Goal: Communication & Community: Answer question/provide support

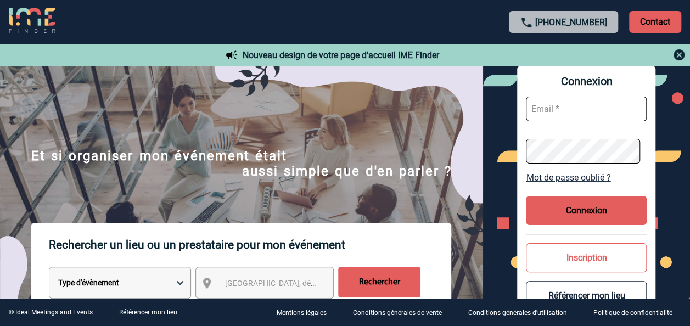
type input "[EMAIL_ADDRESS][DOMAIN_NAME]"
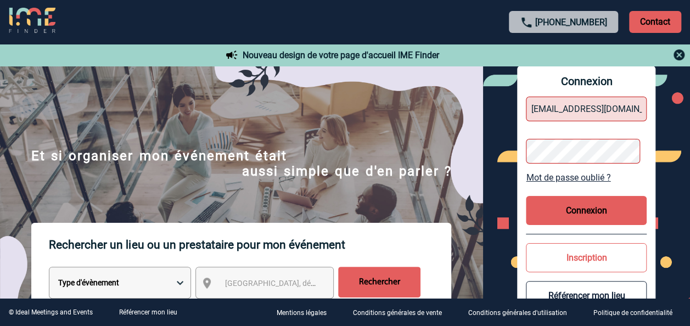
click at [510, 149] on div "Connexion [PERSON_NAME][EMAIL_ADDRESS][DOMAIN_NAME] Mot de passe oublié ? Conne…" at bounding box center [586, 194] width 207 height 257
click at [601, 209] on button "Connexion" at bounding box center [586, 210] width 121 height 29
click at [498, 148] on div "Connexion [PERSON_NAME][EMAIL_ADDRESS][DOMAIN_NAME] Mot de passe oublié ? Conne…" at bounding box center [586, 194] width 207 height 257
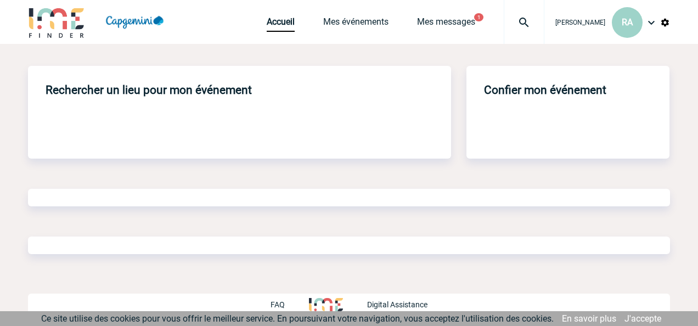
click at [495, 21] on span "Mes messages" at bounding box center [460, 21] width 87 height 10
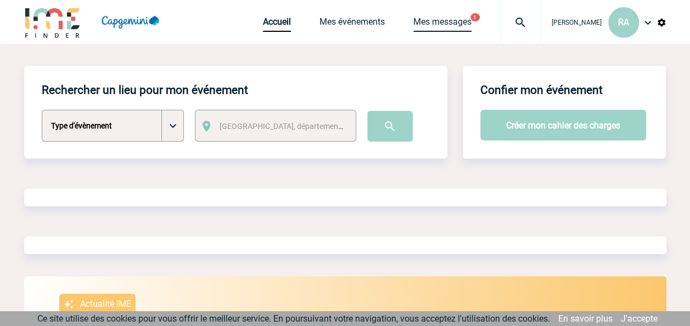
click at [471, 22] on link "Mes messages" at bounding box center [442, 23] width 58 height 15
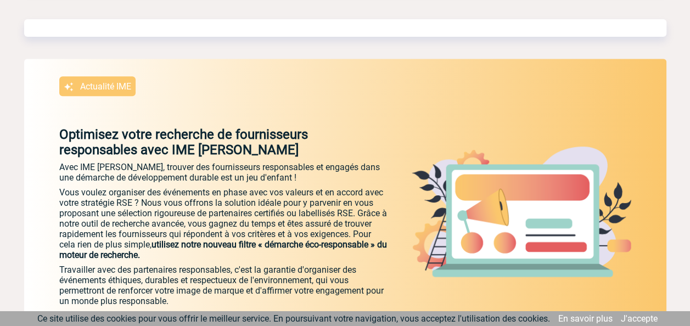
scroll to position [274, 0]
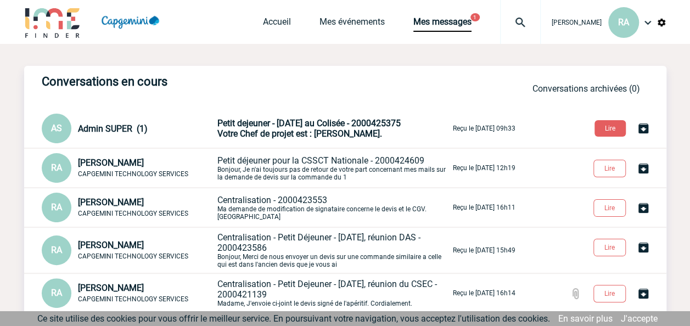
click at [336, 136] on span "Votre Chef de projet est : MILADINOVIC Stefan." at bounding box center [299, 133] width 165 height 10
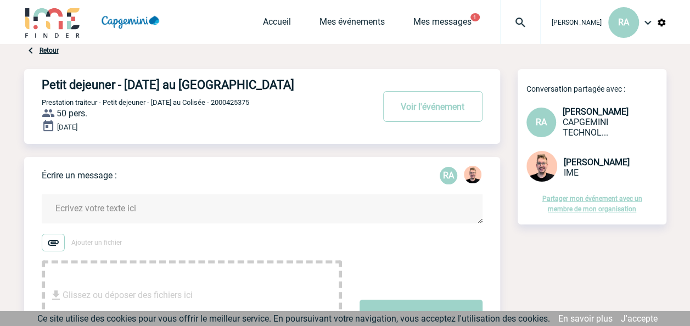
click at [457, 15] on div "Accueil Mes événements Mes messages 1 Projet, client Projet, client" at bounding box center [402, 22] width 278 height 44
click at [459, 20] on link "Mes messages" at bounding box center [442, 23] width 58 height 15
